Goal: Information Seeking & Learning: Check status

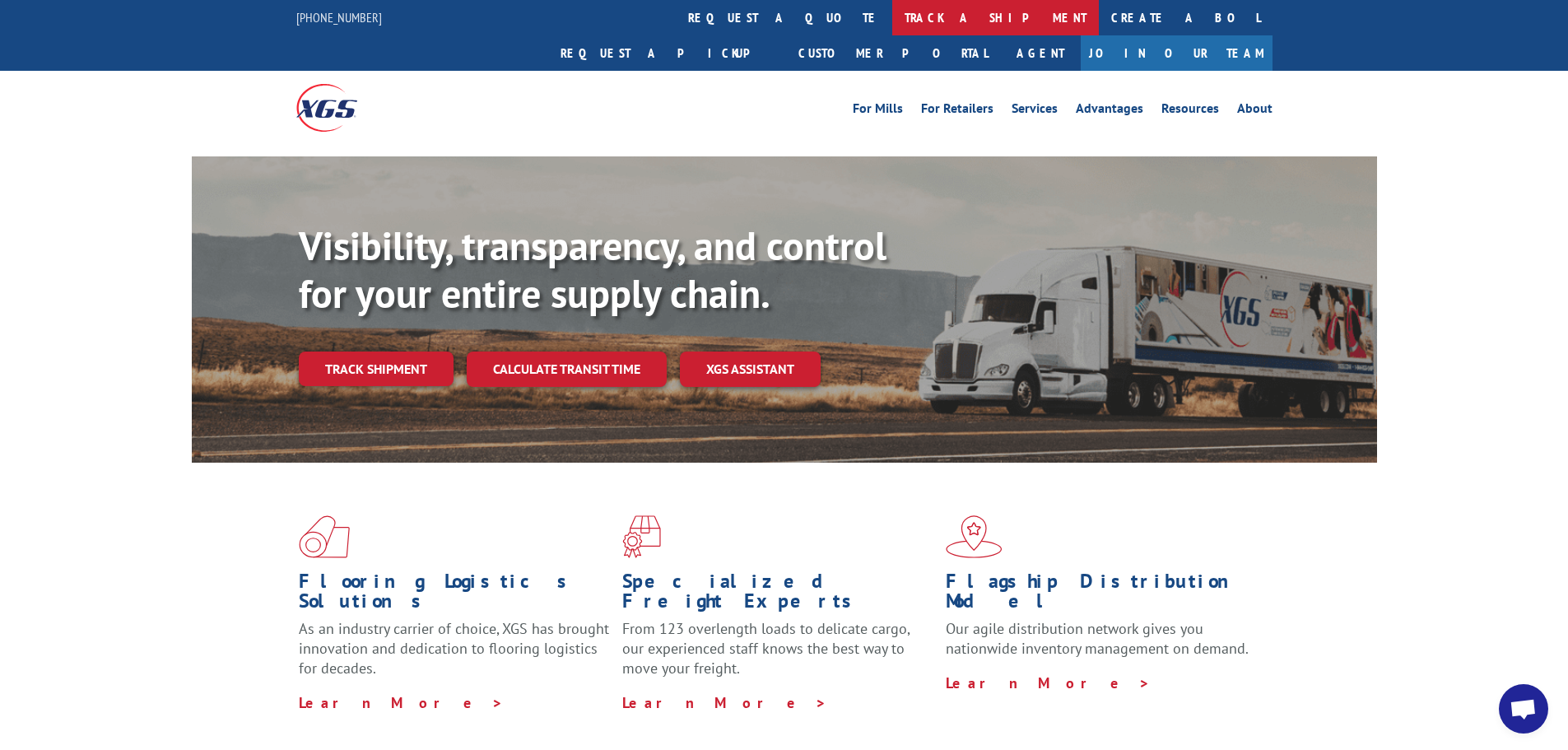
click at [892, 15] on link "track a shipment" at bounding box center [996, 18] width 207 height 35
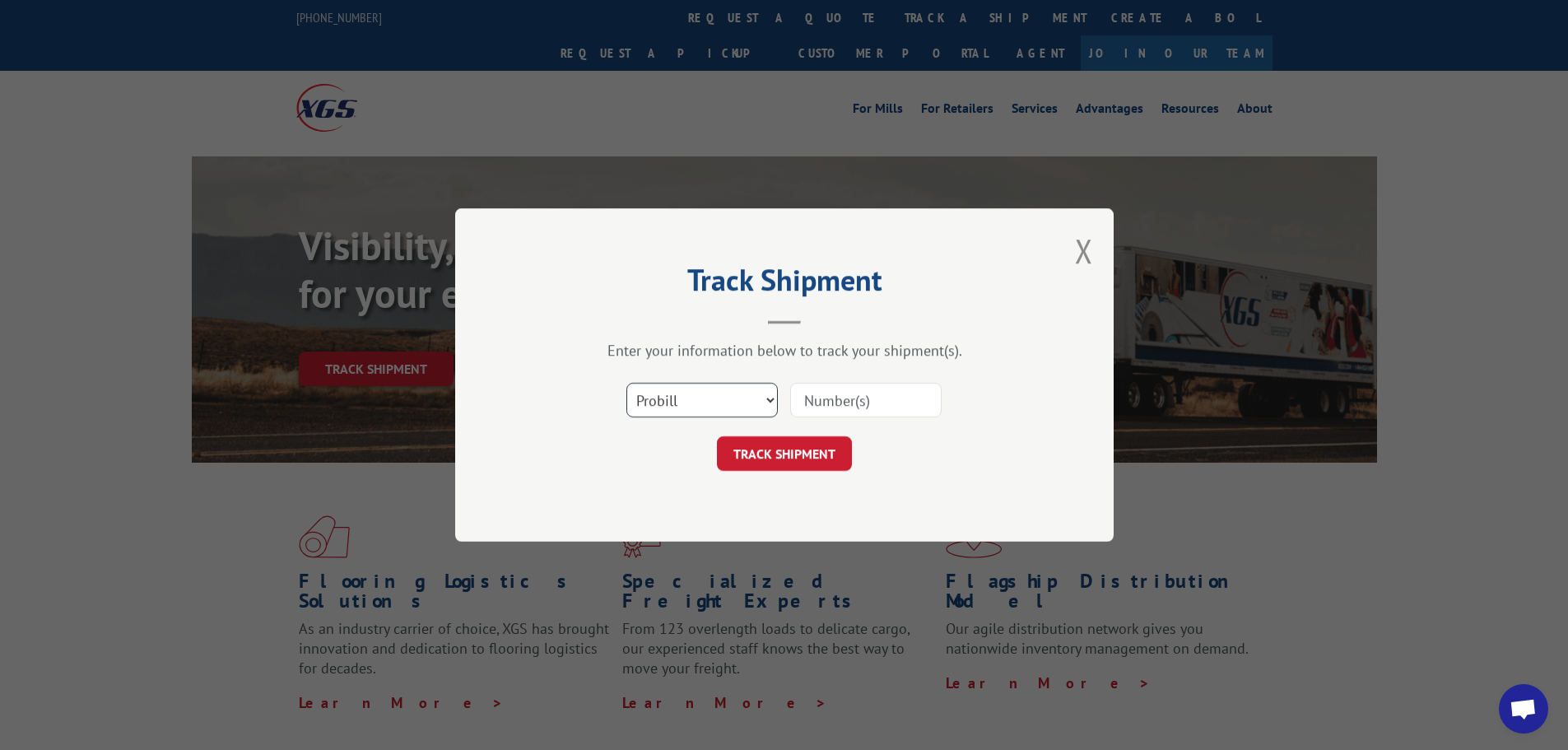
click at [712, 393] on select "Select category... Probill BOL PO" at bounding box center [702, 400] width 151 height 34
select select "po"
click at [626, 383] on select "Select category... Probill BOL PO" at bounding box center [702, 400] width 151 height 34
click at [840, 406] on input at bounding box center [866, 400] width 151 height 34
paste input "31506793"
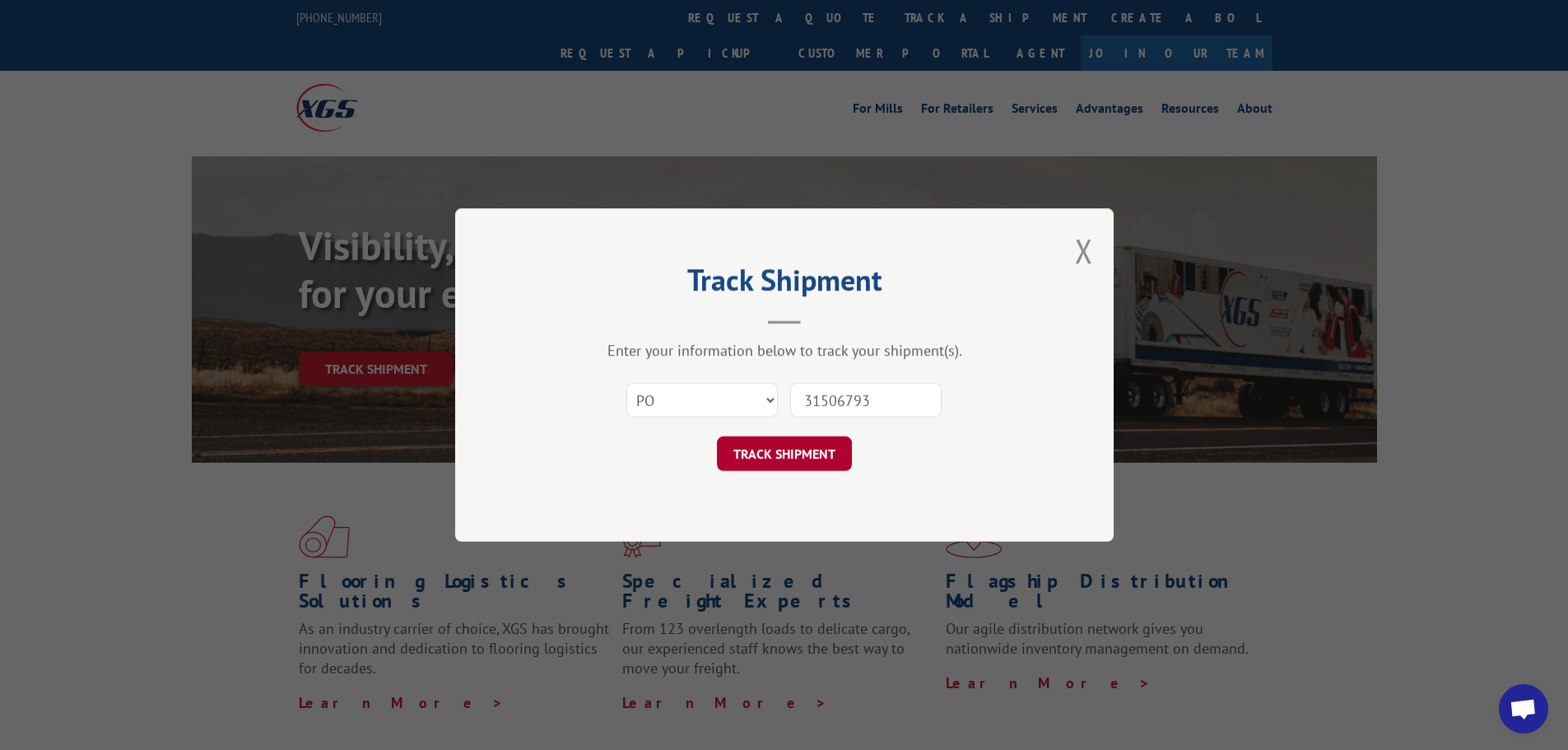
type input "31506793"
click at [821, 441] on button "TRACK SHIPMENT" at bounding box center [784, 453] width 135 height 34
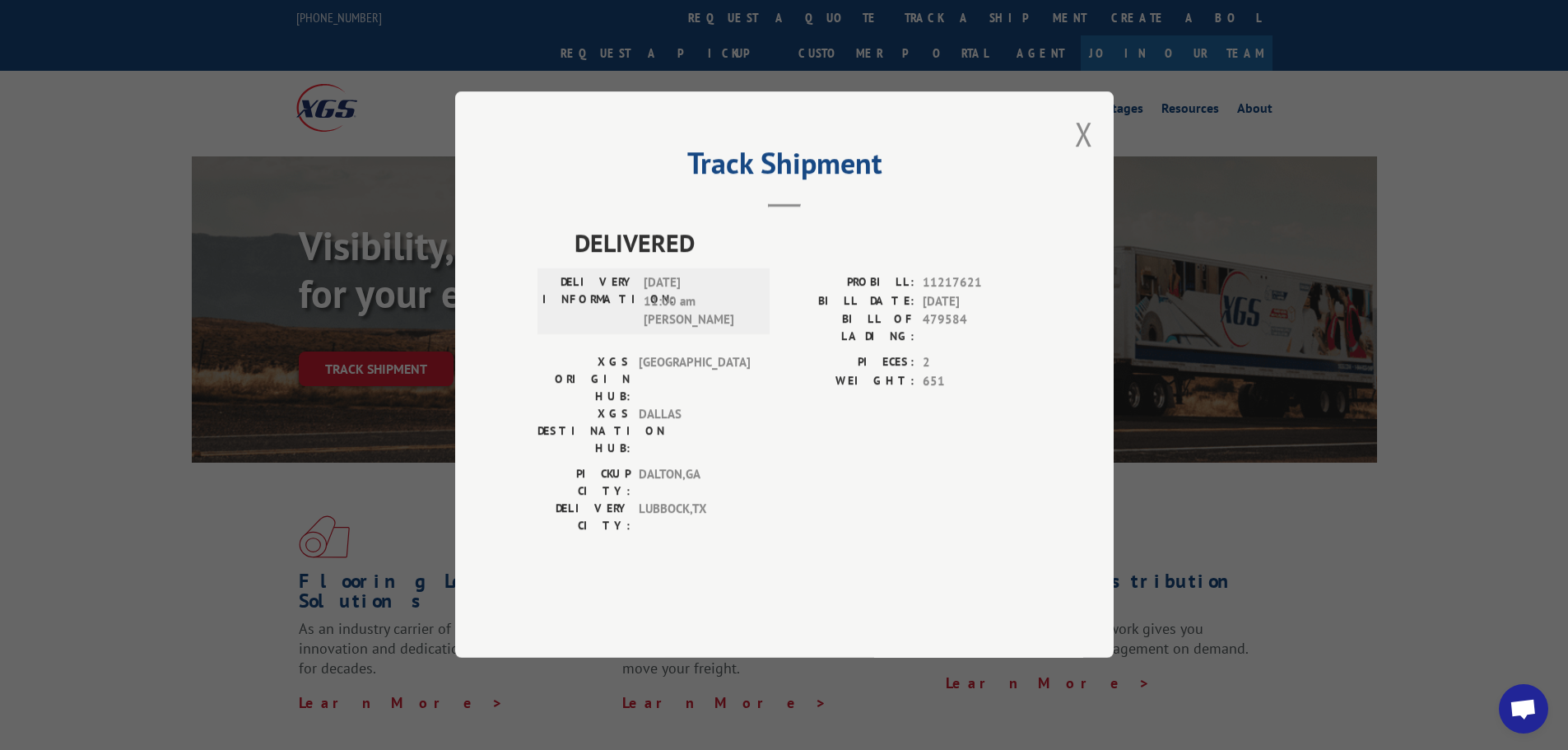
click at [1093, 178] on div "Track Shipment DELIVERED DELIVERY INFORMATION: [DATE] 11:00 am [PERSON_NAME] PR…" at bounding box center [785, 375] width 659 height 567
click at [1083, 156] on button "Close modal" at bounding box center [1084, 134] width 18 height 44
